Goal: Find specific page/section: Find specific page/section

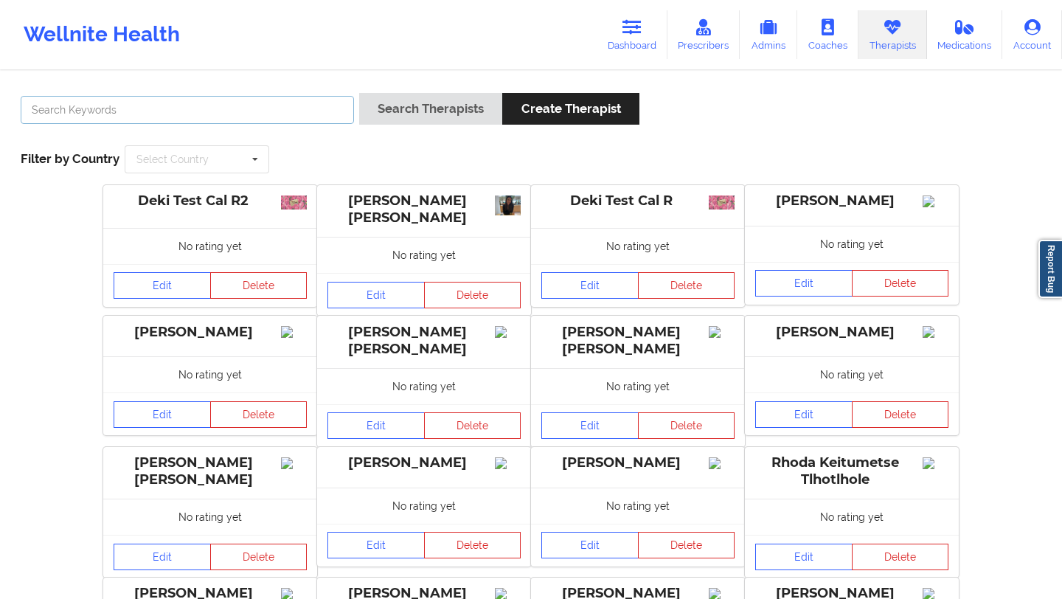
click at [206, 110] on input "text" at bounding box center [187, 110] width 333 height 28
click at [635, 38] on link "Dashboard" at bounding box center [631, 34] width 71 height 49
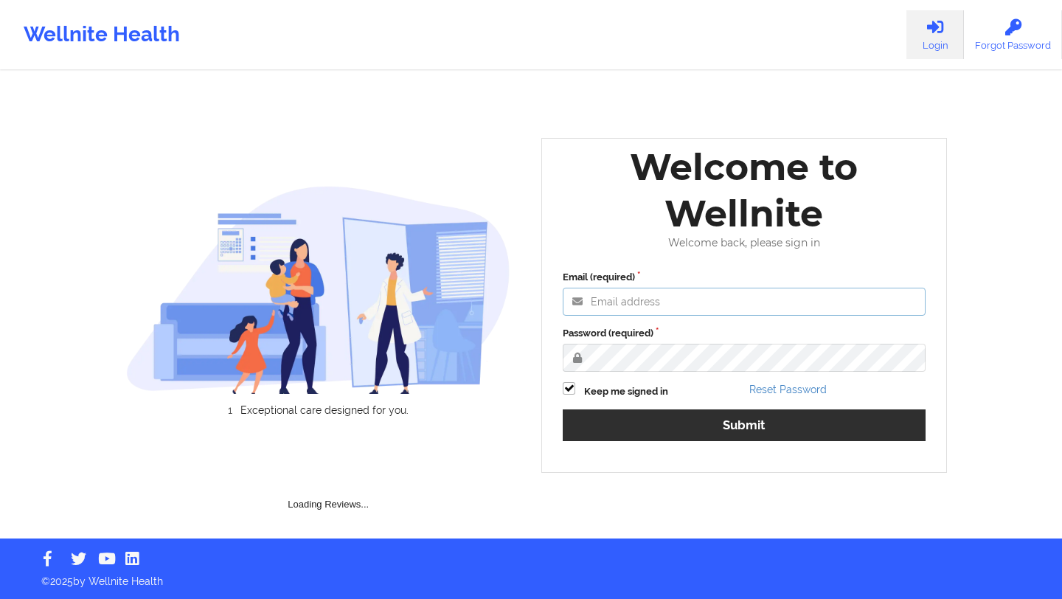
type input "[EMAIL_ADDRESS][DOMAIN_NAME]"
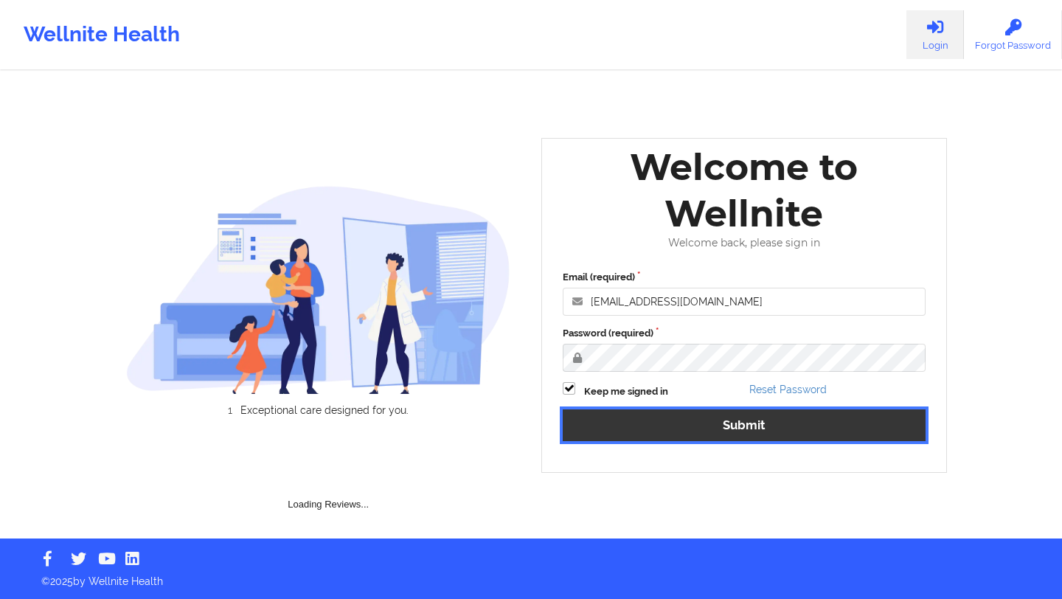
click at [698, 431] on button "Submit" at bounding box center [744, 425] width 363 height 32
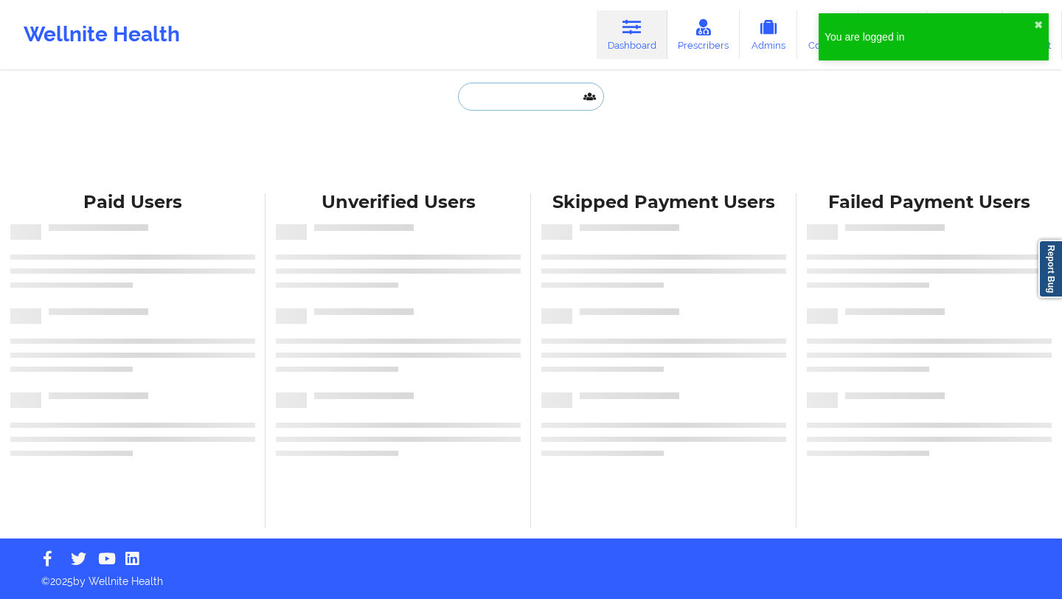
click at [482, 94] on input "text" at bounding box center [531, 97] width 146 height 28
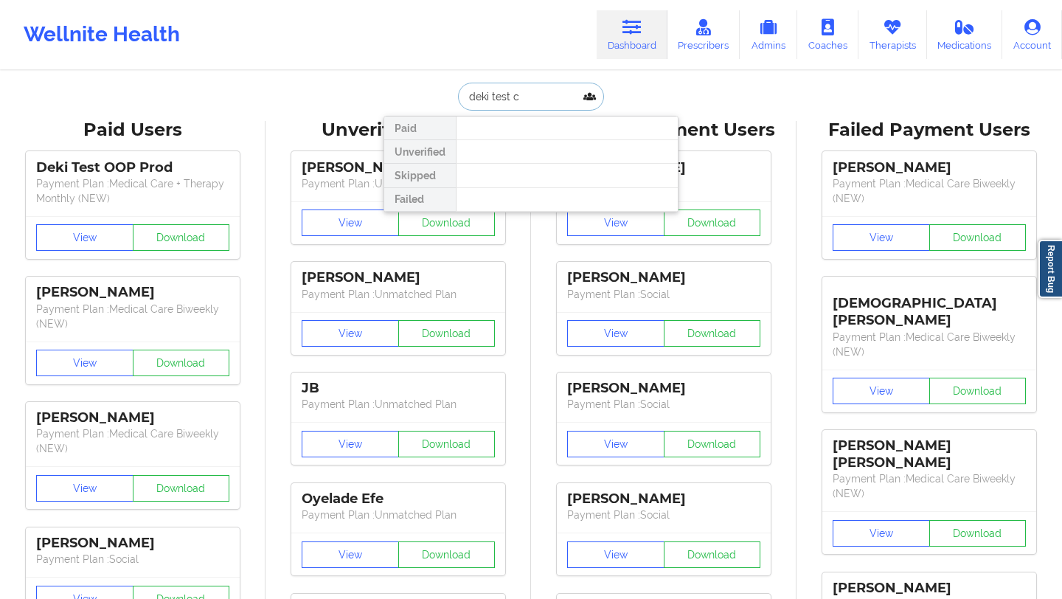
type input "deki test"
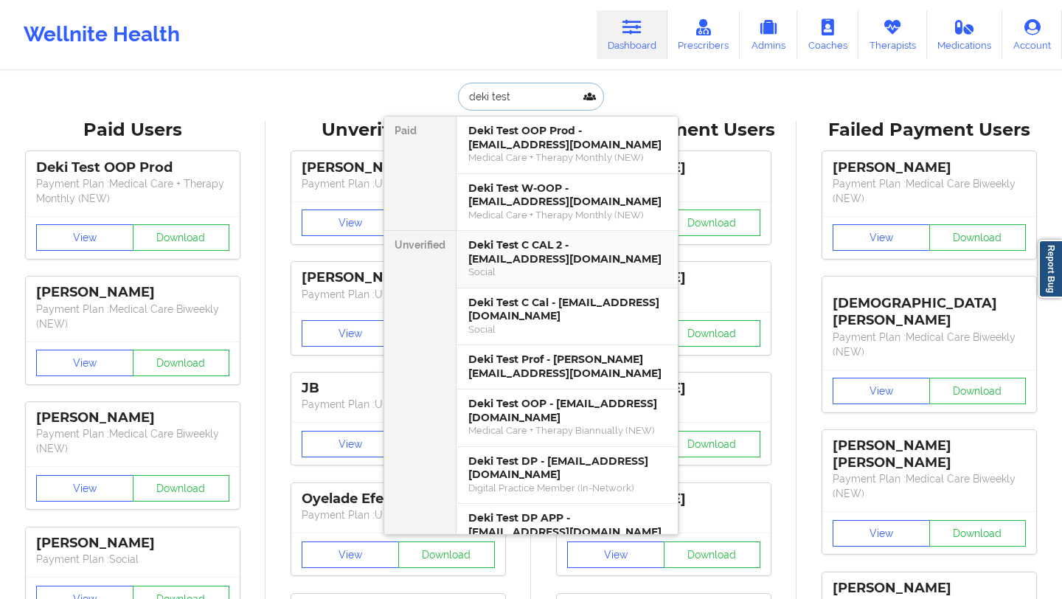
click at [533, 246] on div "Deki Test C CAL 2 - dekitestccal2@wellnite.com" at bounding box center [567, 251] width 198 height 27
